Goal: Transaction & Acquisition: Purchase product/service

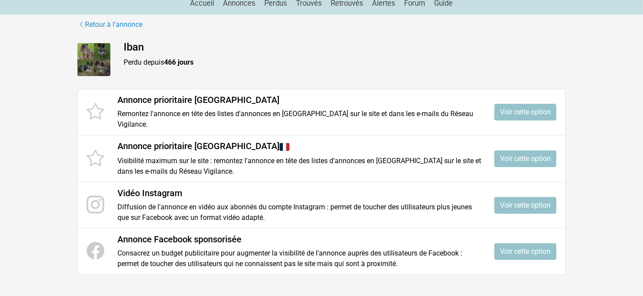
scroll to position [88, 0]
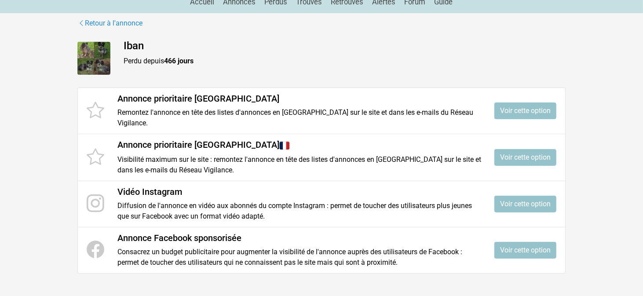
click at [94, 110] on icon at bounding box center [96, 110] width 18 height 21
click at [98, 112] on icon at bounding box center [96, 110] width 18 height 21
click at [531, 113] on link "Voir cette option" at bounding box center [526, 111] width 62 height 17
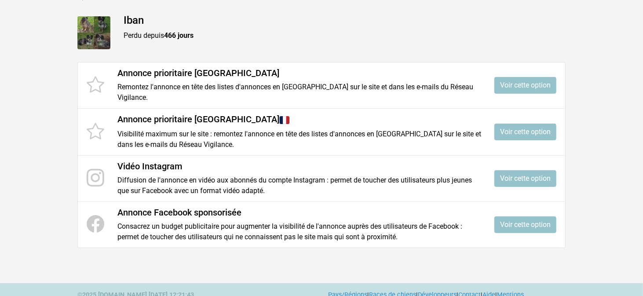
scroll to position [133, 0]
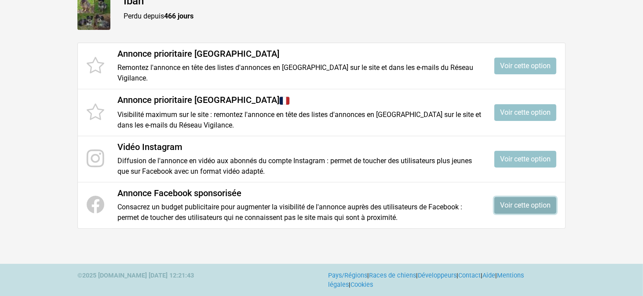
click at [530, 208] on link "Voir cette option" at bounding box center [526, 205] width 62 height 17
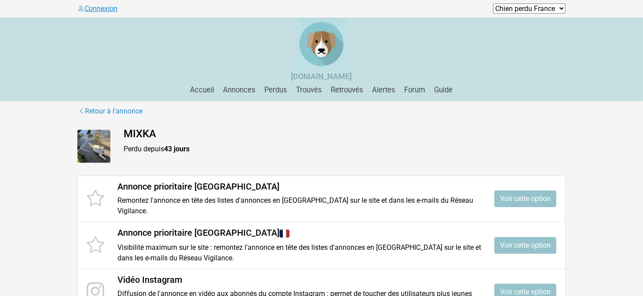
click at [100, 8] on link "Connexion" at bounding box center [97, 8] width 40 height 8
